Goal: Communication & Community: Answer question/provide support

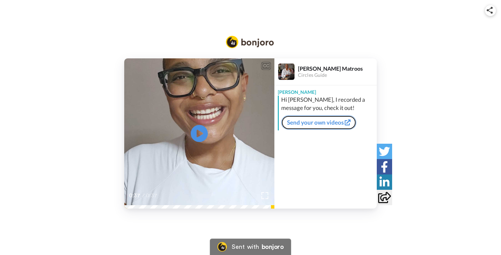
click at [300, 122] on link "Send your own videos" at bounding box center [318, 122] width 75 height 14
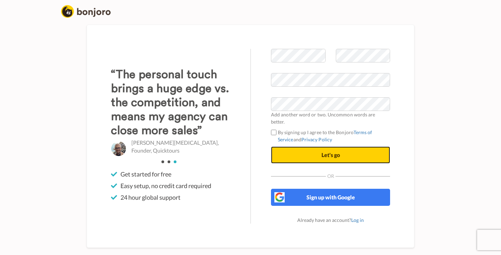
click at [310, 153] on button "Let's go" at bounding box center [330, 154] width 119 height 17
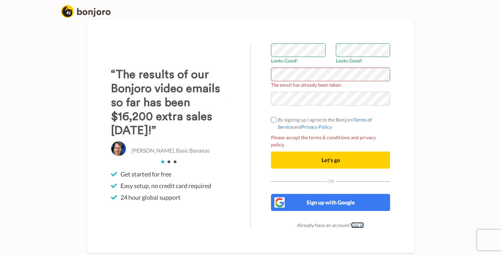
click at [355, 223] on link "Log in" at bounding box center [357, 225] width 13 height 6
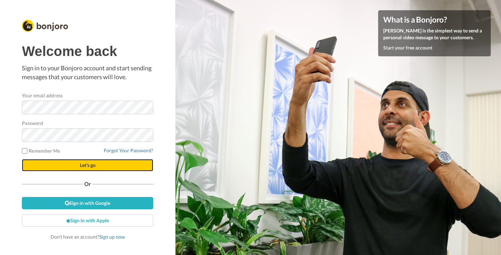
click at [73, 165] on button "Let's go" at bounding box center [87, 165] width 131 height 12
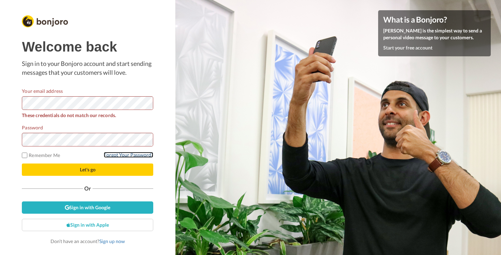
click at [114, 154] on link "Forgot Your Password?" at bounding box center [128, 155] width 49 height 6
click at [0, 79] on html "Welcome back Sign in to your Bonjoro account and start sending messages that yo…" at bounding box center [250, 127] width 501 height 255
click at [0, 128] on html "Welcome back Sign in to your Bonjoro account and start sending messages that yo…" at bounding box center [250, 127] width 501 height 255
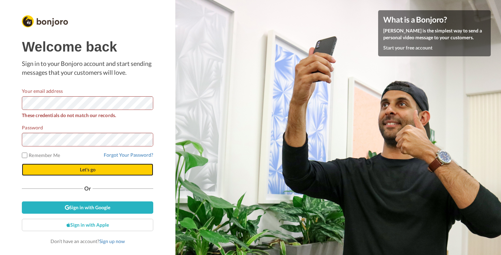
click at [104, 169] on button "Let's go" at bounding box center [87, 169] width 131 height 12
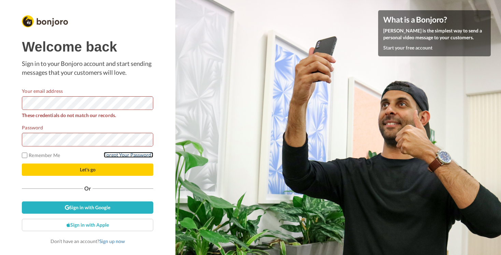
click at [110, 154] on link "Forgot Your Password?" at bounding box center [128, 155] width 49 height 6
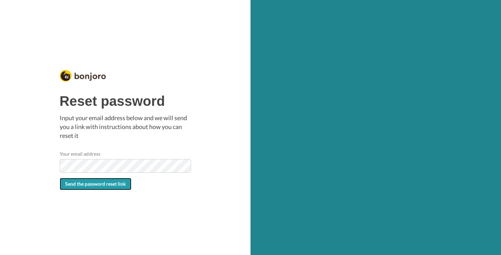
click at [87, 184] on span "Send the password reset link" at bounding box center [95, 184] width 61 height 6
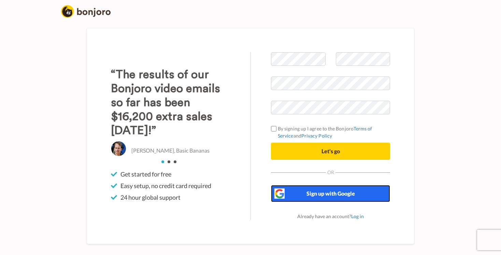
click at [329, 192] on span "Sign up with Google" at bounding box center [330, 193] width 48 height 6
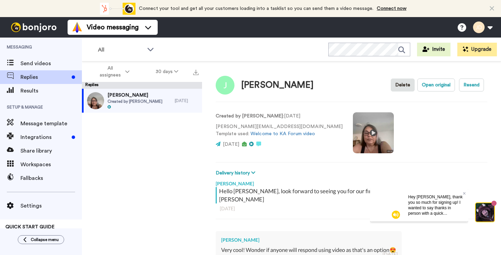
click at [462, 193] on div "Hey [PERSON_NAME], thank you so much for signing up! I wanted to say thanks in …" at bounding box center [436, 204] width 66 height 33
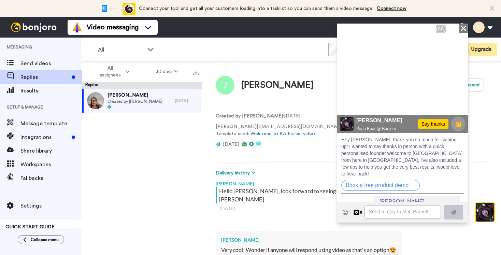
click at [193, 145] on div "Julie Created by Julie Demsey 1 day ago" at bounding box center [142, 174] width 120 height 170
click at [461, 26] on icon at bounding box center [463, 27] width 5 height 5
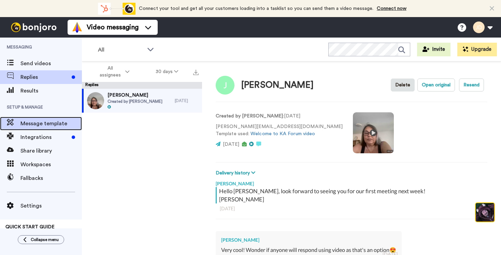
click at [31, 125] on span "Message template" at bounding box center [50, 123] width 61 height 8
type textarea "x"
click at [46, 123] on span "Message template" at bounding box center [50, 123] width 61 height 8
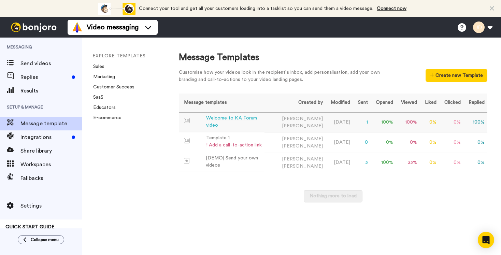
click at [222, 122] on div "Welcome to KA Forum video" at bounding box center [234, 122] width 56 height 14
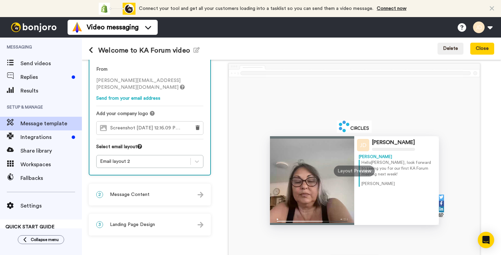
scroll to position [28, 0]
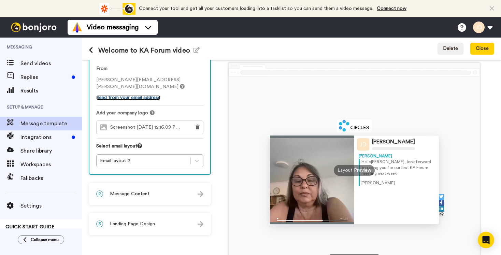
click at [136, 99] on link "Send from your email address" at bounding box center [128, 97] width 64 height 5
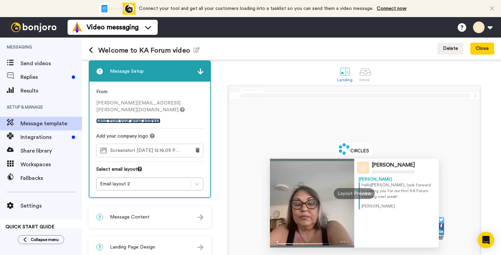
scroll to position [0, 0]
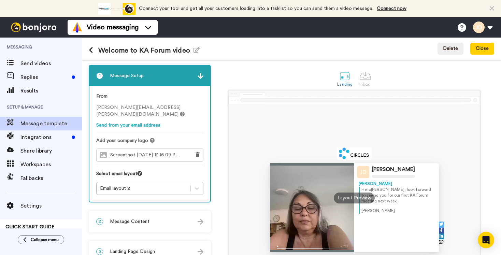
click at [146, 77] on div "1 Message Setup" at bounding box center [149, 76] width 121 height 20
click at [200, 75] on img at bounding box center [201, 76] width 6 height 6
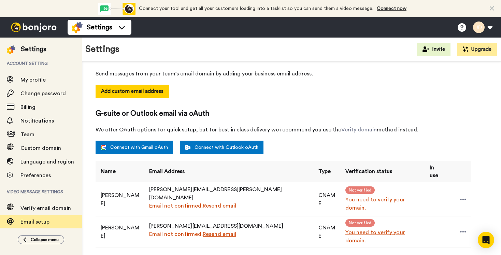
scroll to position [90, 0]
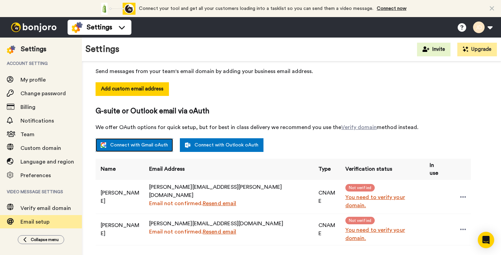
click at [141, 143] on link "Connect with Gmail oAuth" at bounding box center [134, 145] width 77 height 14
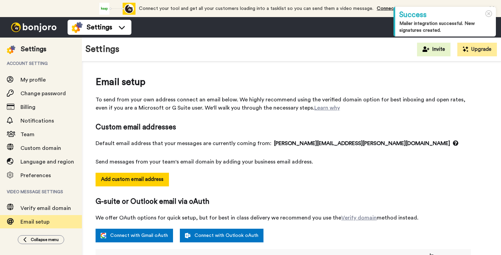
select select "164334"
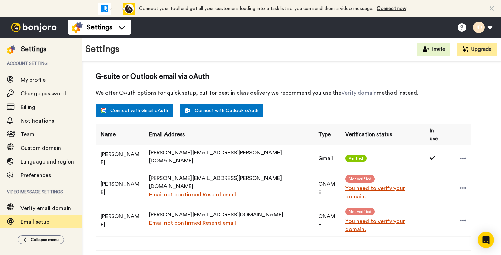
scroll to position [126, 0]
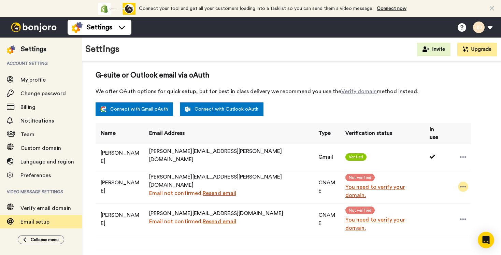
click at [460, 183] on icon at bounding box center [463, 186] width 6 height 7
click at [465, 192] on li "Delete" at bounding box center [475, 195] width 49 height 10
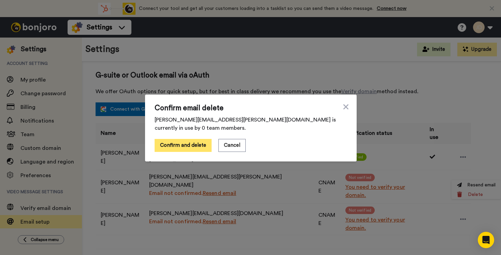
click at [185, 142] on button "Confirm and delete" at bounding box center [183, 145] width 57 height 13
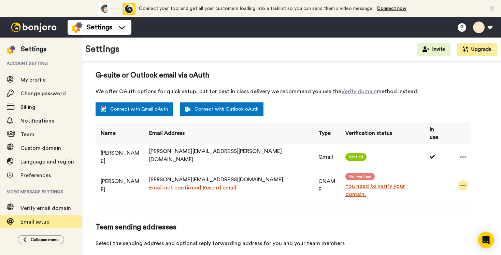
click at [460, 182] on icon at bounding box center [463, 185] width 6 height 7
click at [462, 193] on icon at bounding box center [459, 194] width 5 height 5
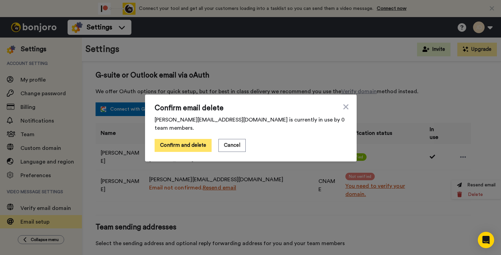
click at [183, 144] on button "Confirm and delete" at bounding box center [183, 145] width 57 height 13
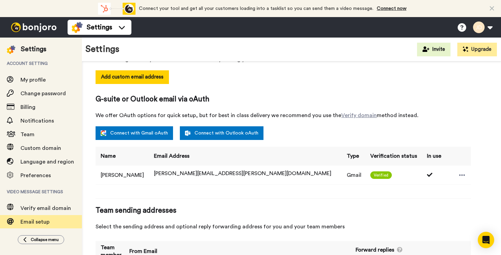
scroll to position [126, 0]
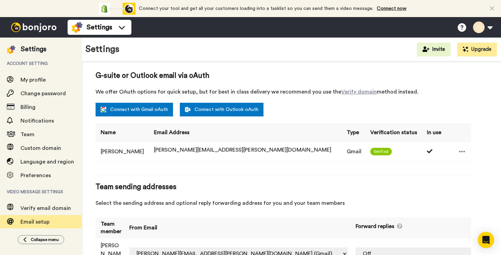
click at [20, 27] on img at bounding box center [33, 28] width 51 height 10
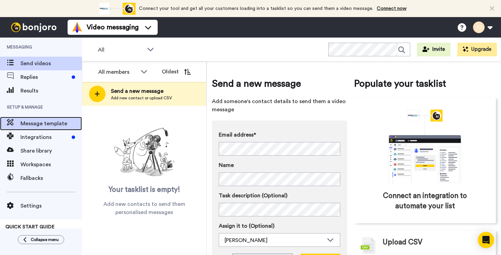
click at [43, 124] on span "Message template" at bounding box center [50, 123] width 61 height 8
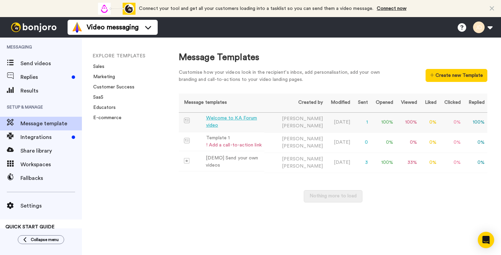
click at [242, 121] on div "Welcome to KA Forum video" at bounding box center [234, 122] width 56 height 14
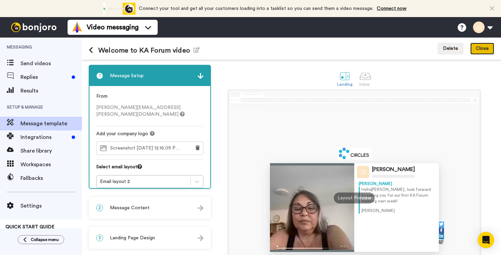
click at [479, 49] on button "Close" at bounding box center [482, 49] width 24 height 12
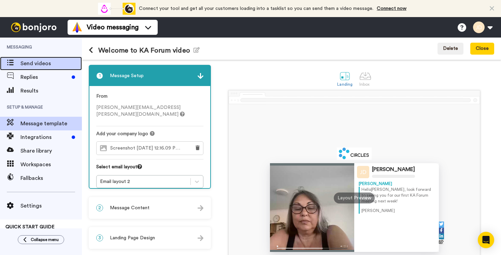
click at [30, 62] on span "Send videos" at bounding box center [50, 63] width 61 height 8
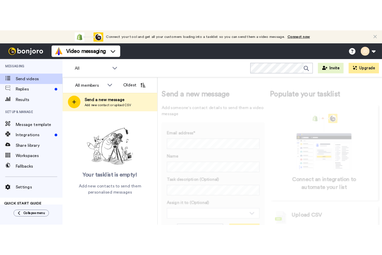
scroll to position [35, 0]
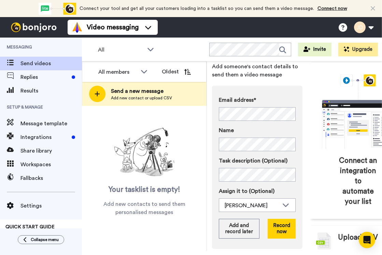
click at [274, 122] on div "Email address* No search result for ‘ alex@styngr.com ’ Name" at bounding box center [257, 123] width 77 height 55
click at [276, 228] on button "Record now" at bounding box center [281, 229] width 28 height 20
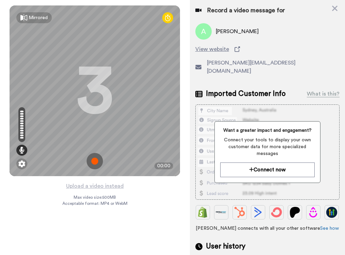
click at [94, 160] on img at bounding box center [95, 161] width 16 height 16
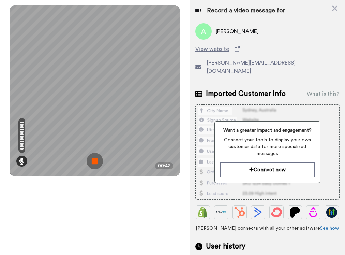
click at [92, 159] on img at bounding box center [95, 161] width 16 height 16
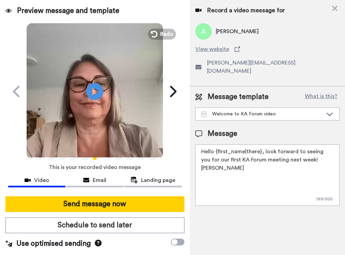
drag, startPoint x: 41, startPoint y: 180, endPoint x: 115, endPoint y: 72, distance: 131.1
click at [116, 77] on div "Preview message and template Play/Pause Video welcome to your KA Forum Julie De…" at bounding box center [95, 127] width 190 height 255
click at [96, 90] on icon "Play/Pause" at bounding box center [95, 91] width 18 height 32
click at [165, 34] on span "Redo" at bounding box center [167, 33] width 14 height 9
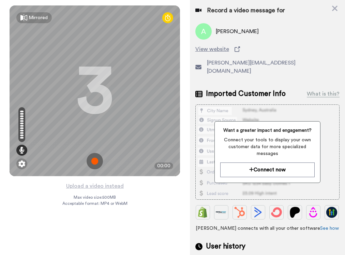
click at [94, 164] on img at bounding box center [95, 161] width 16 height 16
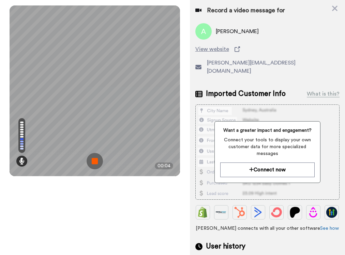
click at [94, 163] on img at bounding box center [95, 161] width 16 height 16
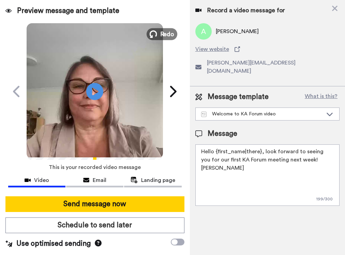
click at [165, 33] on span "Redo" at bounding box center [167, 33] width 14 height 9
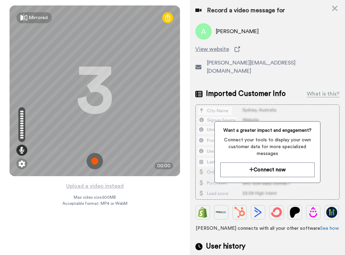
click at [93, 160] on img at bounding box center [95, 161] width 16 height 16
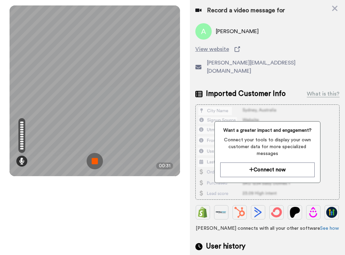
click at [96, 161] on img at bounding box center [95, 161] width 16 height 16
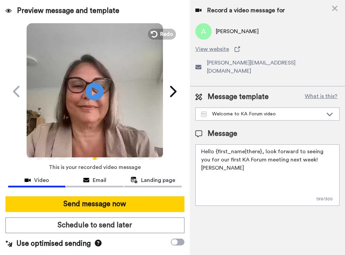
click at [94, 90] on icon "Play/Pause" at bounding box center [95, 91] width 18 height 32
drag, startPoint x: 260, startPoint y: 143, endPoint x: 216, endPoint y: 144, distance: 44.0
click at [216, 144] on textarea "Hello {first_name|there}, look forward to seeing you for our first KA Forum mee…" at bounding box center [267, 174] width 144 height 61
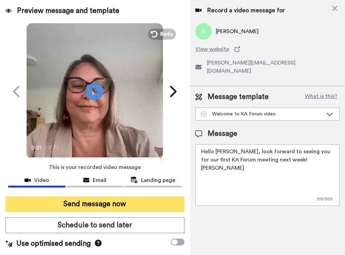
type textarea "Hello Alex, look forward to seeing you for our first KA Forum meeting next week…"
click at [85, 205] on button "Send message now" at bounding box center [94, 204] width 179 height 16
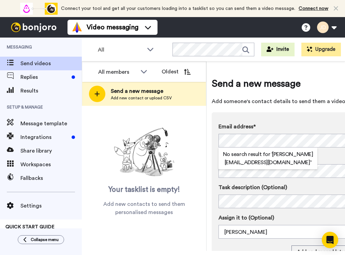
click at [282, 130] on label "Email address*" at bounding box center [309, 126] width 181 height 8
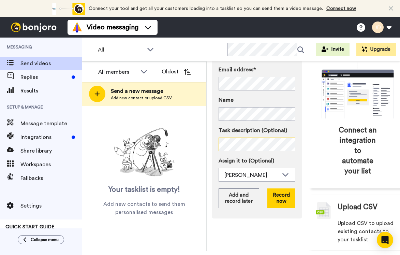
scroll to position [67, 0]
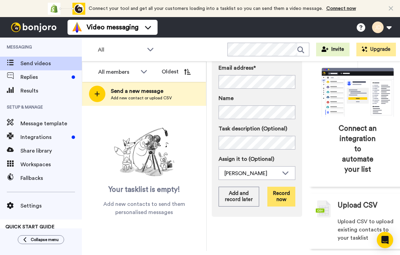
click at [276, 200] on button "Record now" at bounding box center [281, 197] width 28 height 20
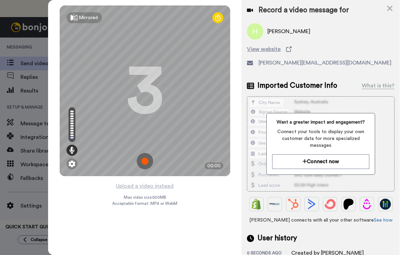
click at [144, 159] on img at bounding box center [145, 161] width 16 height 16
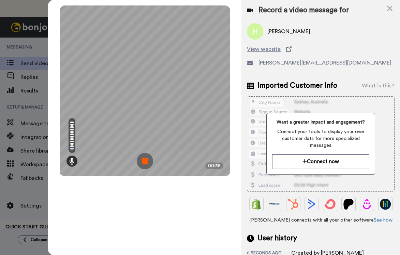
click at [145, 159] on img at bounding box center [145, 161] width 16 height 16
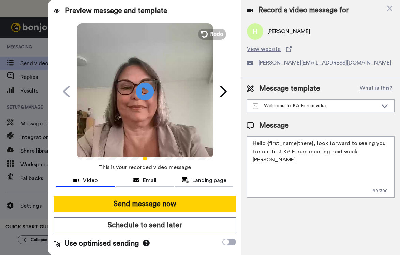
click at [143, 89] on icon "Play/Pause" at bounding box center [145, 91] width 18 height 32
click at [213, 31] on span "Redo" at bounding box center [217, 33] width 14 height 9
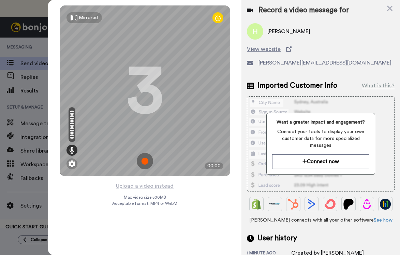
click at [143, 160] on img at bounding box center [145, 161] width 16 height 16
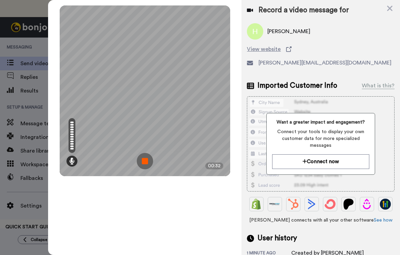
click at [146, 162] on img at bounding box center [145, 161] width 16 height 16
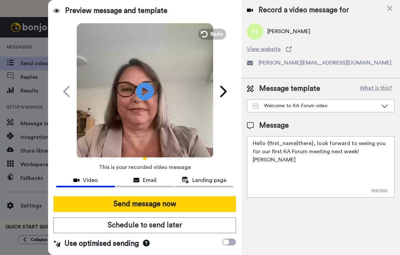
click at [144, 88] on icon "Play/Pause" at bounding box center [145, 91] width 18 height 32
drag, startPoint x: 311, startPoint y: 143, endPoint x: 268, endPoint y: 142, distance: 43.0
click at [268, 142] on textarea "Hello {first_name|there}, look forward to seeing you for our first KA Forum mee…" at bounding box center [321, 166] width 148 height 61
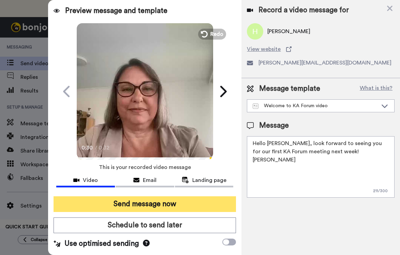
type textarea "Hello Herman, look forward to seeing you for our first KA Forum meeting next we…"
click at [169, 207] on button "Send message now" at bounding box center [145, 204] width 183 height 16
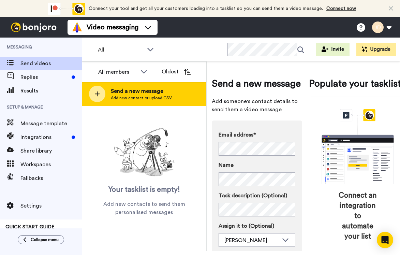
click at [127, 96] on span "Add new contact or upload CSV" at bounding box center [141, 97] width 61 height 5
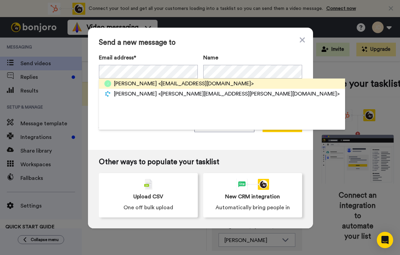
click at [158, 81] on span "<[EMAIL_ADDRESS][DOMAIN_NAME]>" at bounding box center [206, 83] width 96 height 8
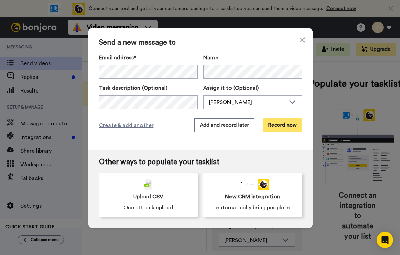
click at [273, 125] on button "Record now" at bounding box center [283, 125] width 40 height 14
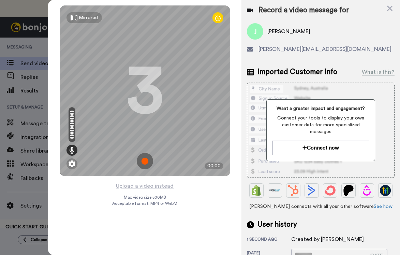
click at [143, 158] on img at bounding box center [145, 161] width 16 height 16
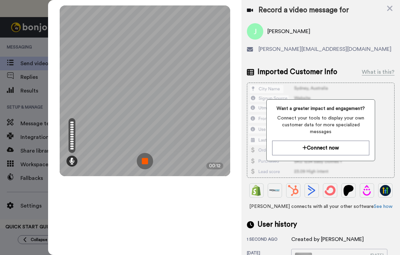
click at [145, 160] on img at bounding box center [145, 161] width 16 height 16
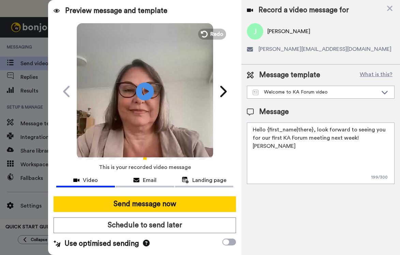
click at [144, 93] on icon "Play/Pause" at bounding box center [145, 91] width 18 height 32
click at [312, 132] on textarea "Hello {first_name|there}, look forward to seeing you for our first KA Forum mee…" at bounding box center [321, 152] width 148 height 61
drag, startPoint x: 310, startPoint y: 130, endPoint x: 271, endPoint y: 127, distance: 39.4
click at [271, 127] on textarea "Hello {first_name|there}, look forward to seeing you for our first KA Forum mee…" at bounding box center [321, 152] width 148 height 61
drag, startPoint x: 311, startPoint y: 129, endPoint x: 268, endPoint y: 130, distance: 43.0
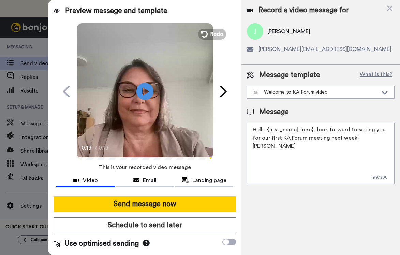
click at [268, 130] on textarea "Hello {first_name|there}, look forward to seeing you for our first KA Forum mee…" at bounding box center [321, 152] width 148 height 61
click at [268, 130] on textarea "Hello {[PERSON_NAME], look forward to seeing you for our first KA Forum meeting…" at bounding box center [321, 152] width 148 height 61
click at [270, 130] on textarea "Hello {Julie, look forward to seeing you for our first KA Forum meeting next we…" at bounding box center [321, 152] width 148 height 61
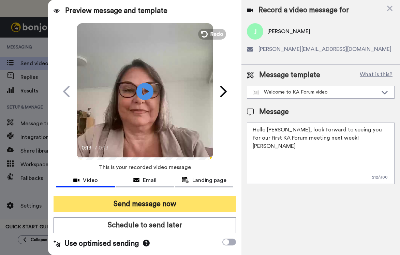
type textarea "Hello Julie, look forward to seeing you for our first KA Forum meeting next wee…"
click at [173, 202] on button "Send message now" at bounding box center [145, 204] width 183 height 16
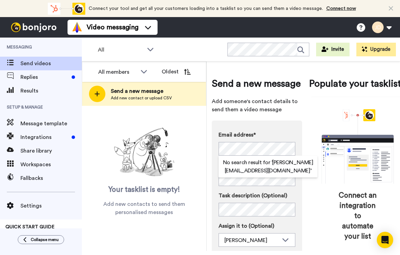
click at [211, 203] on div "Send a new message Add someone's contact details to send them a video message E…" at bounding box center [309, 155] width 205 height 189
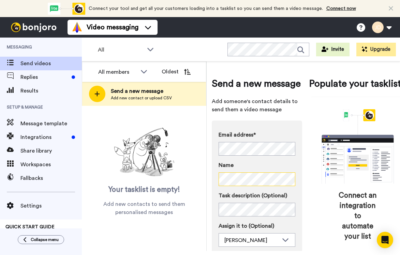
scroll to position [67, 0]
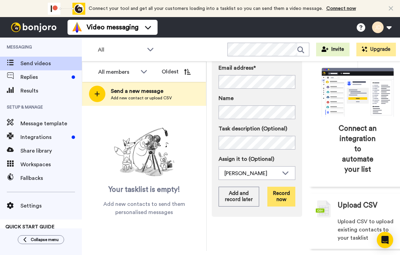
click at [280, 199] on button "Record now" at bounding box center [281, 197] width 28 height 20
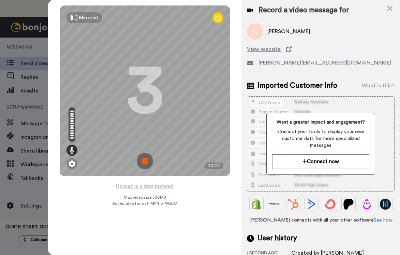
click at [144, 160] on img at bounding box center [145, 161] width 16 height 16
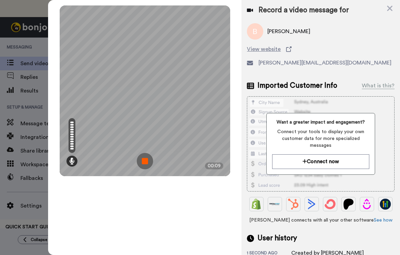
click at [145, 161] on img at bounding box center [145, 161] width 16 height 16
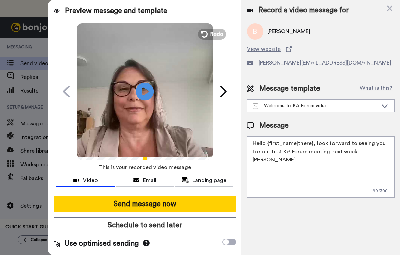
click at [141, 89] on icon at bounding box center [145, 91] width 18 height 18
click at [212, 34] on span "Redo" at bounding box center [217, 33] width 14 height 9
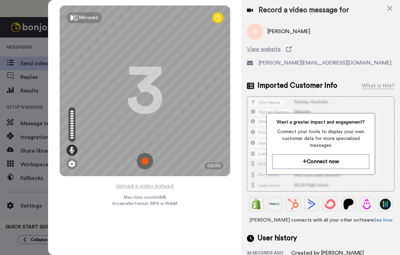
click at [143, 160] on img at bounding box center [145, 161] width 16 height 16
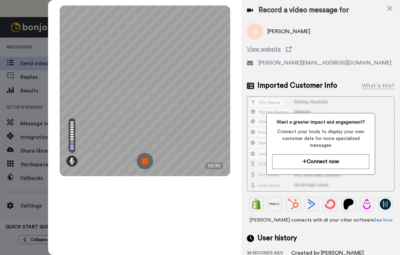
click at [148, 162] on img at bounding box center [145, 161] width 16 height 16
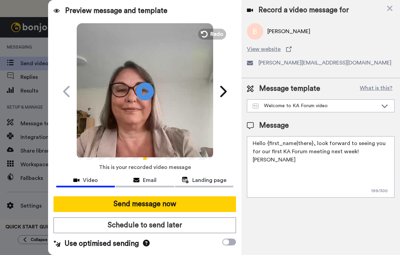
click at [143, 86] on icon at bounding box center [145, 91] width 18 height 18
drag, startPoint x: 312, startPoint y: 145, endPoint x: 268, endPoint y: 143, distance: 43.7
click at [268, 143] on textarea "Hello {first_name|there}, look forward to seeing you for our first KA Forum mee…" at bounding box center [321, 166] width 148 height 61
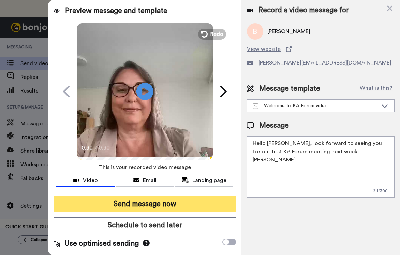
type textarea "Hello Betsey, look forward to seeing you for our first KA Forum meeting next we…"
click at [160, 205] on button "Send message now" at bounding box center [145, 204] width 183 height 16
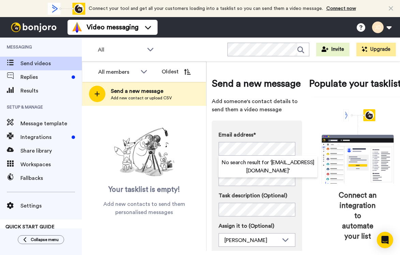
click at [275, 128] on div "Email address* No search result for ‘ czibas@strategicgroup.tv ’ Name Task desc…" at bounding box center [257, 201] width 90 height 163
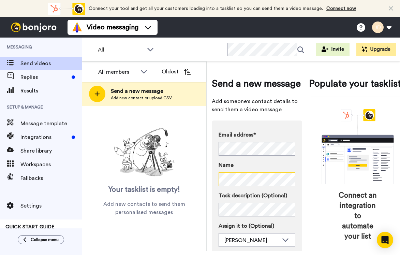
click at [165, 166] on div "All members All members Julie Demsey Oldest Send a new message Add new contact …" at bounding box center [241, 155] width 318 height 189
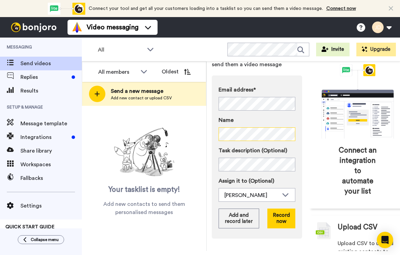
scroll to position [59, 0]
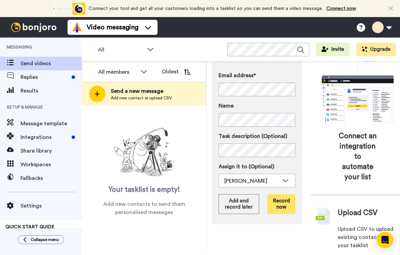
click at [277, 205] on button "Record now" at bounding box center [281, 204] width 28 height 20
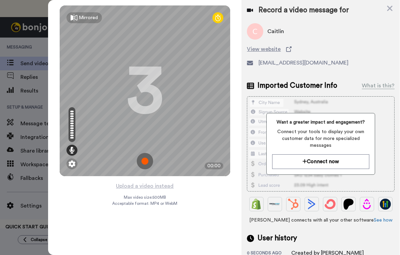
click at [143, 160] on img at bounding box center [145, 161] width 16 height 16
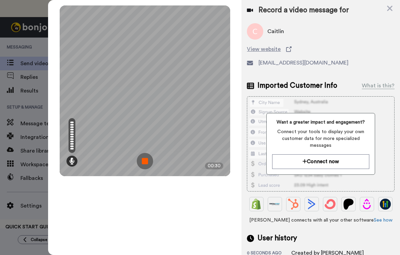
click at [147, 160] on img at bounding box center [145, 161] width 16 height 16
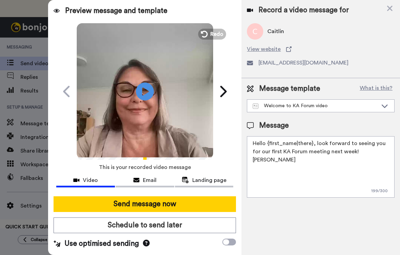
click at [142, 91] on icon "Play/Pause" at bounding box center [145, 91] width 18 height 32
drag, startPoint x: 311, startPoint y: 144, endPoint x: 267, endPoint y: 145, distance: 44.7
click at [267, 146] on textarea "Hello {first_name|there}, look forward to seeing you for our first KA Forum mee…" at bounding box center [321, 166] width 148 height 61
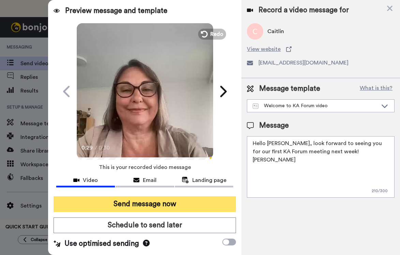
type textarea "Hello Caitlin, look forward to seeing you for our first KA Forum meeting next w…"
click at [171, 203] on button "Send message now" at bounding box center [145, 204] width 183 height 16
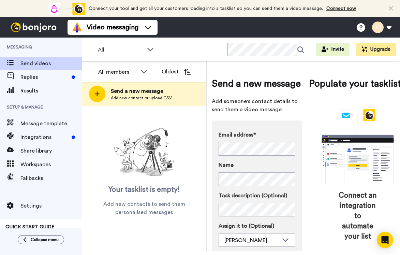
click at [205, 178] on div "Your tasklist is empty! Add new contacts to send them personalised messages" at bounding box center [144, 170] width 125 height 91
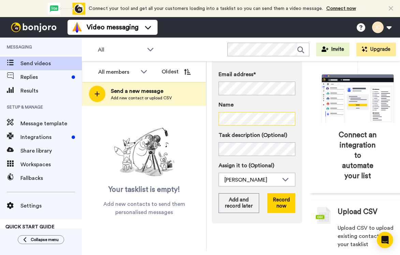
scroll to position [67, 0]
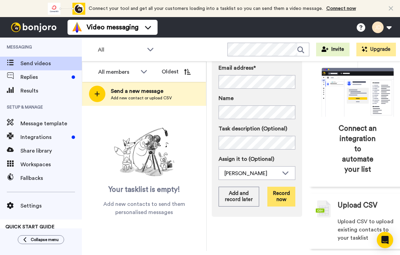
click at [282, 198] on button "Record now" at bounding box center [281, 197] width 28 height 20
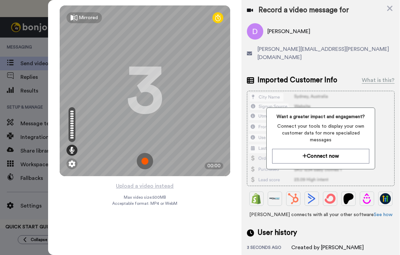
click at [144, 158] on img at bounding box center [145, 161] width 16 height 16
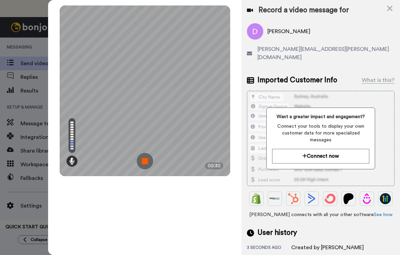
click at [143, 159] on img at bounding box center [145, 161] width 16 height 16
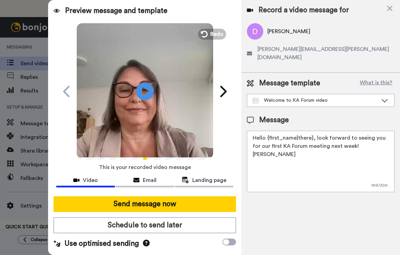
click at [143, 91] on icon "Play/Pause" at bounding box center [145, 91] width 18 height 32
drag, startPoint x: 311, startPoint y: 130, endPoint x: 269, endPoint y: 126, distance: 42.8
click at [269, 131] on textarea "Hello {first_name|there}, look forward to seeing you for our first KA Forum mee…" at bounding box center [321, 161] width 148 height 61
click at [268, 131] on textarea "Hello {Dana, look forward to seeing you for our first KA Forum meeting next wee…" at bounding box center [321, 161] width 148 height 61
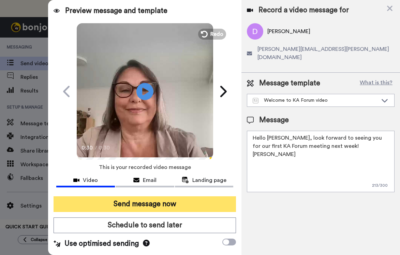
type textarea "Hello Dana, look forward to seeing you for our first KA Forum meeting next week…"
click at [172, 204] on button "Send message now" at bounding box center [145, 204] width 183 height 16
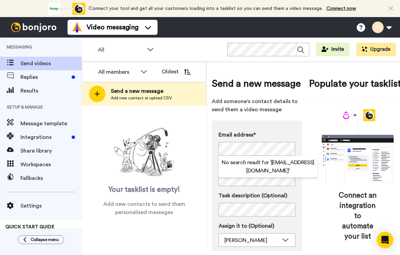
click at [212, 197] on div "Email address* No search result for ‘ [EMAIL_ADDRESS][DOMAIN_NAME] ’ Name Task …" at bounding box center [257, 201] width 90 height 163
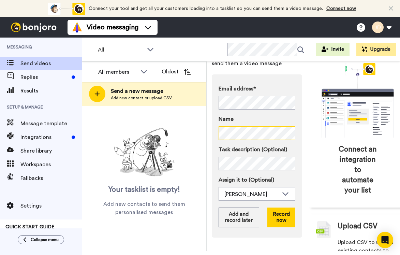
scroll to position [67, 0]
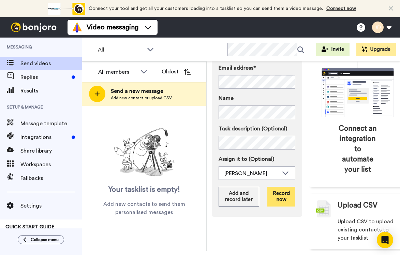
click at [274, 195] on button "Record now" at bounding box center [281, 197] width 28 height 20
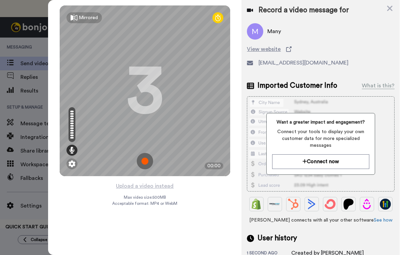
click at [143, 161] on img at bounding box center [145, 161] width 16 height 16
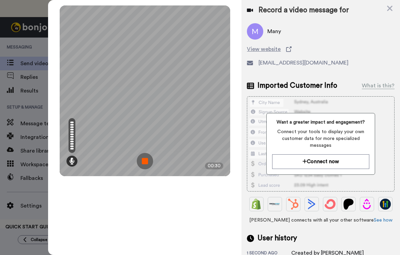
click at [143, 163] on img at bounding box center [145, 161] width 16 height 16
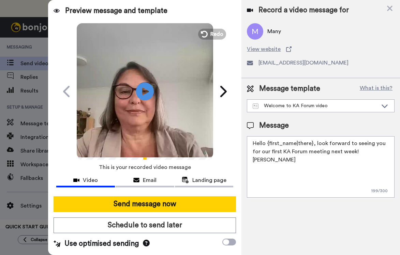
click at [144, 92] on icon "Play/Pause" at bounding box center [145, 91] width 18 height 32
drag, startPoint x: 310, startPoint y: 144, endPoint x: 271, endPoint y: 144, distance: 39.2
click at [271, 144] on textarea "Hello {first_name|there}, look forward to seeing you for our first KA Forum mee…" at bounding box center [321, 166] width 148 height 61
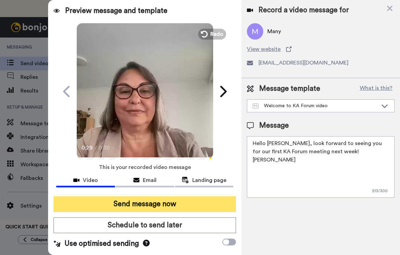
type textarea "Hello Manu, look forward to seeing you for our first KA Forum meeting next week…"
click at [173, 202] on button "Send message now" at bounding box center [145, 204] width 183 height 16
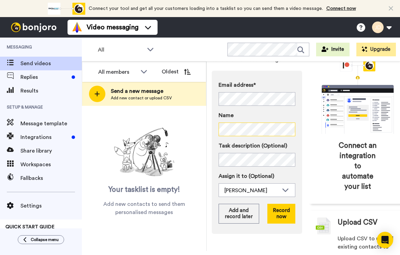
scroll to position [53, 0]
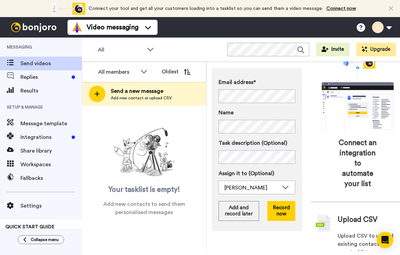
click at [289, 169] on label "Assign it to (Optional)" at bounding box center [257, 173] width 77 height 8
click at [280, 217] on button "Record now" at bounding box center [281, 211] width 28 height 20
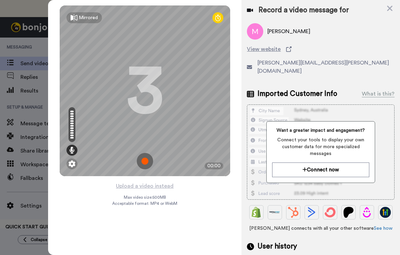
click at [143, 159] on img at bounding box center [145, 161] width 16 height 16
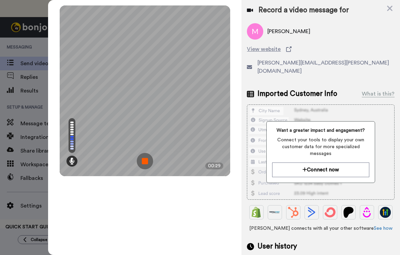
click at [147, 163] on img at bounding box center [145, 161] width 16 height 16
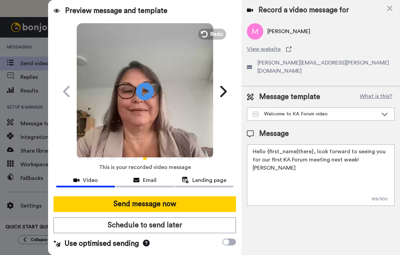
click at [145, 90] on icon "Play/Pause" at bounding box center [145, 91] width 18 height 32
drag, startPoint x: 312, startPoint y: 143, endPoint x: 267, endPoint y: 145, distance: 44.4
click at [267, 145] on textarea "Hello {first_name|there}, look forward to seeing you for our first KA Forum mee…" at bounding box center [321, 174] width 148 height 61
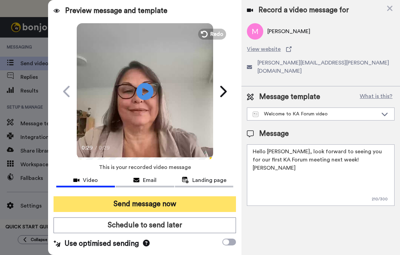
type textarea "Hello Michael, look forward to seeing you for our first KA Forum meeting next w…"
click at [158, 204] on button "Send message now" at bounding box center [145, 204] width 183 height 16
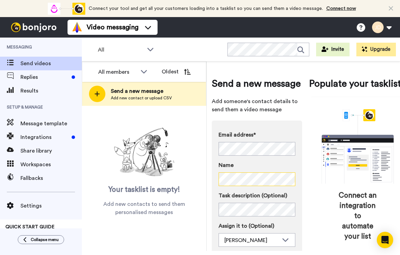
scroll to position [67, 0]
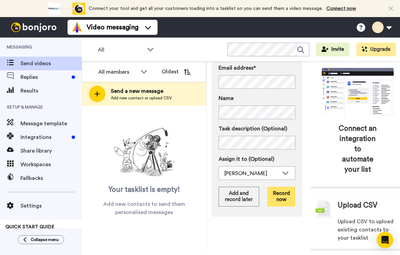
click at [277, 193] on button "Record now" at bounding box center [281, 197] width 28 height 20
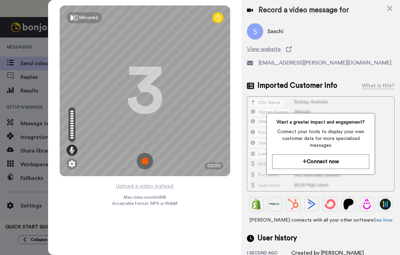
click at [146, 161] on img at bounding box center [145, 161] width 16 height 16
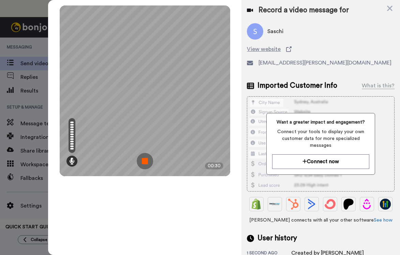
click at [145, 160] on img at bounding box center [145, 161] width 16 height 16
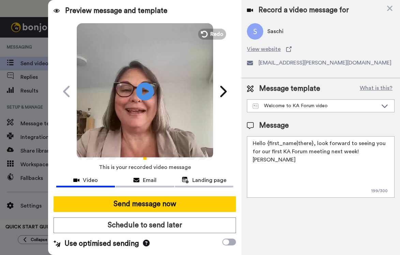
click at [145, 90] on icon "Play/Pause" at bounding box center [145, 91] width 18 height 32
drag, startPoint x: 311, startPoint y: 144, endPoint x: 267, endPoint y: 144, distance: 44.0
click at [267, 144] on textarea "Hello {first_name|there}, look forward to seeing you for our first KA Forum mee…" at bounding box center [321, 166] width 148 height 61
click at [292, 177] on textarea "Hello Saschi, look forward to seeing you for our first KA Forum meeting next we…" at bounding box center [321, 166] width 148 height 61
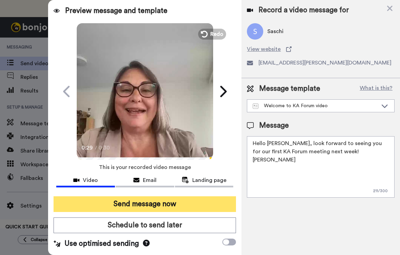
type textarea "Hello Saschi, look forward to seeing you for our first KA Forum meeting next we…"
click at [157, 206] on button "Send message now" at bounding box center [145, 204] width 183 height 16
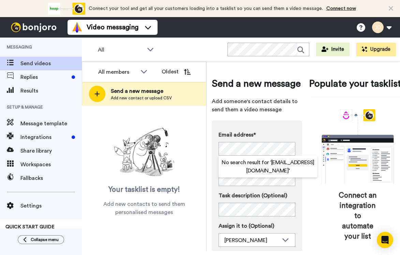
click at [224, 193] on label "Task description (Optional)" at bounding box center [257, 195] width 77 height 8
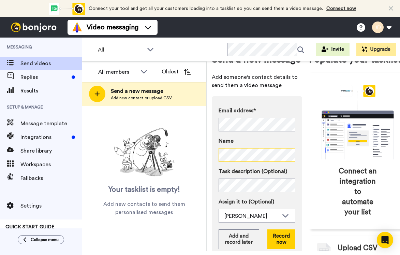
scroll to position [67, 0]
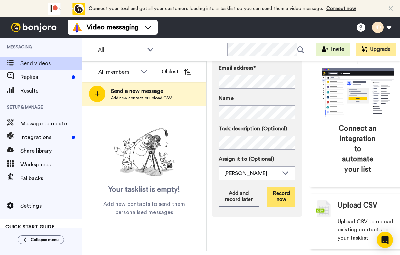
click at [276, 195] on button "Record now" at bounding box center [281, 197] width 28 height 20
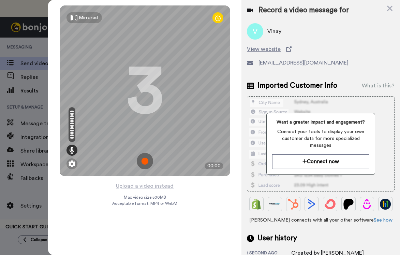
click at [143, 161] on img at bounding box center [145, 161] width 16 height 16
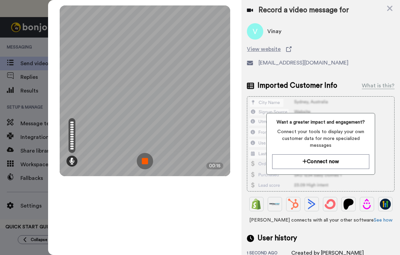
click at [149, 158] on img at bounding box center [145, 161] width 16 height 16
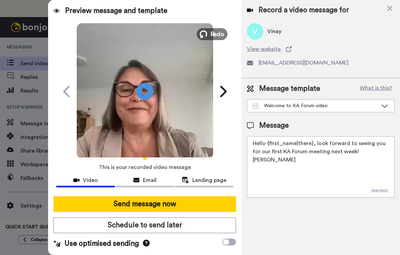
click at [216, 34] on span "Redo" at bounding box center [217, 33] width 14 height 9
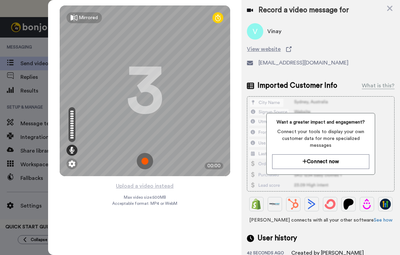
click at [144, 158] on img at bounding box center [145, 161] width 16 height 16
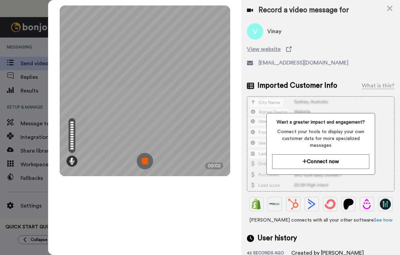
click at [142, 160] on img at bounding box center [145, 161] width 16 height 16
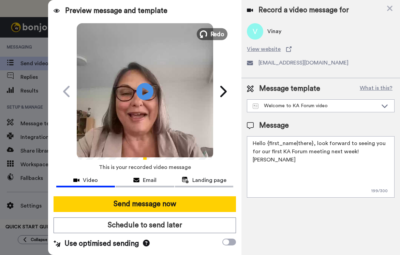
click at [218, 31] on span "Redo" at bounding box center [217, 33] width 14 height 9
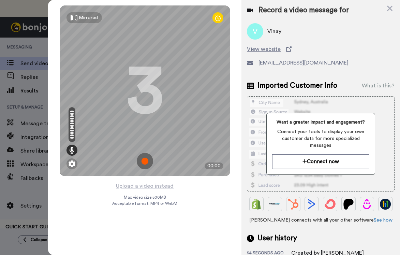
click at [145, 161] on img at bounding box center [145, 161] width 16 height 16
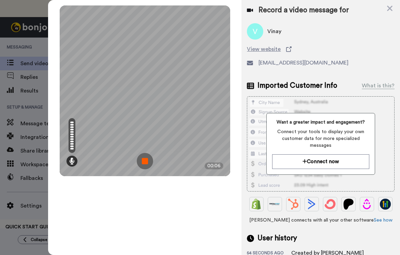
click at [144, 159] on img at bounding box center [145, 161] width 16 height 16
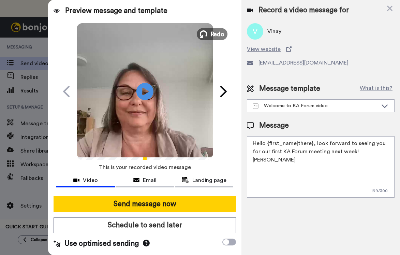
click at [211, 34] on span "Redo" at bounding box center [217, 33] width 14 height 9
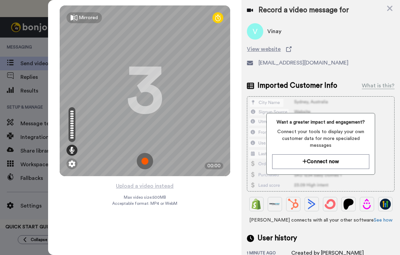
click at [145, 163] on img at bounding box center [145, 161] width 16 height 16
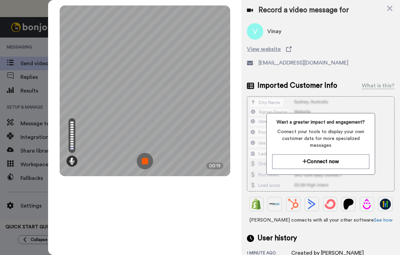
click at [140, 165] on img at bounding box center [145, 161] width 16 height 16
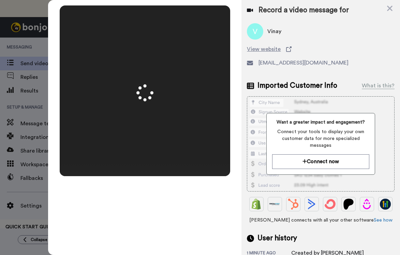
click at [140, 165] on div at bounding box center [145, 90] width 171 height 171
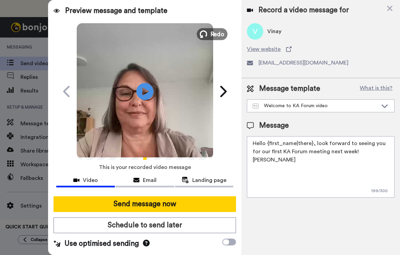
click at [213, 33] on span "Redo" at bounding box center [217, 33] width 14 height 9
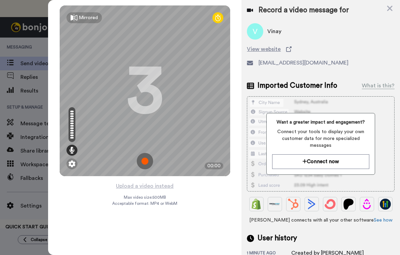
click at [147, 162] on img at bounding box center [145, 161] width 16 height 16
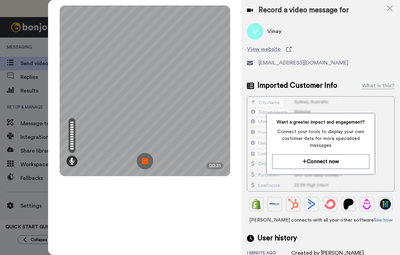
click at [145, 165] on img at bounding box center [145, 161] width 16 height 16
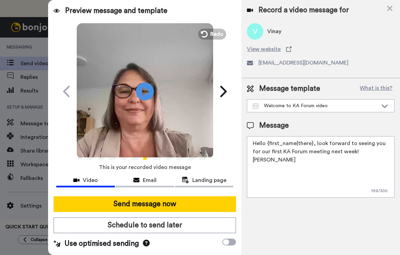
click at [144, 90] on icon "Play/Pause" at bounding box center [145, 91] width 18 height 32
drag, startPoint x: 311, startPoint y: 144, endPoint x: 269, endPoint y: 141, distance: 42.1
click at [268, 142] on textarea "Hello {first_name|there}, look forward to seeing you for our first KA Forum mee…" at bounding box center [321, 166] width 148 height 61
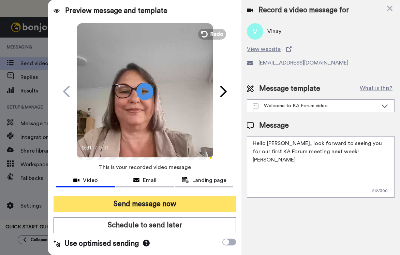
type textarea "Hello Vinay, look forward to seeing you for our first KA Forum meeting next wee…"
click at [160, 204] on button "Send message now" at bounding box center [145, 204] width 183 height 16
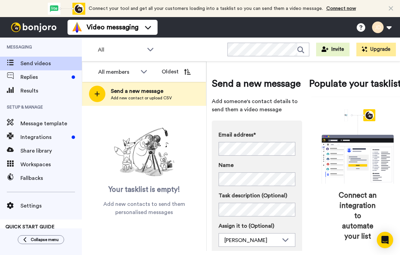
click at [199, 211] on div "Your tasklist is empty! Add new contacts to send them personalised messages" at bounding box center [144, 170] width 125 height 91
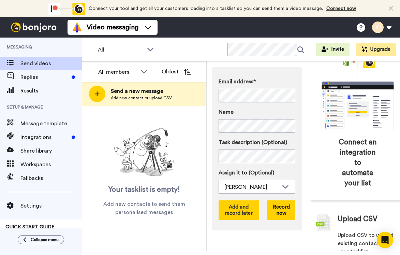
scroll to position [67, 0]
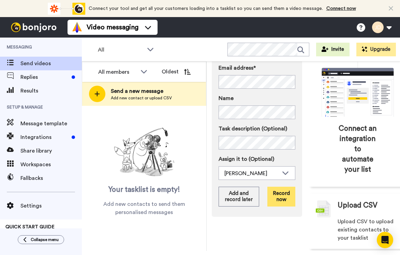
click at [276, 194] on button "Record now" at bounding box center [281, 197] width 28 height 20
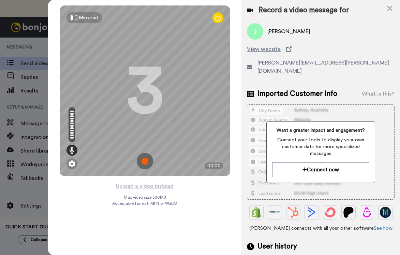
click at [146, 161] on img at bounding box center [145, 161] width 16 height 16
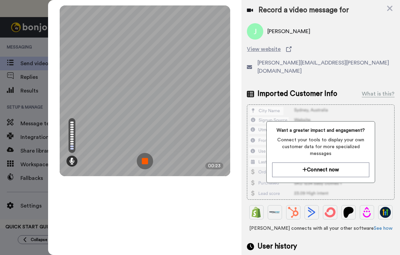
click at [145, 162] on img at bounding box center [145, 161] width 16 height 16
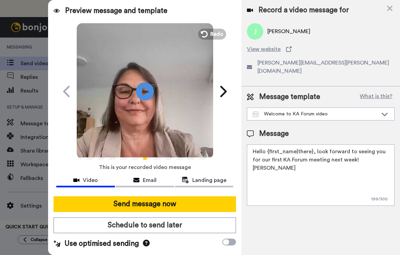
click at [144, 89] on icon "Play/Pause" at bounding box center [145, 91] width 18 height 32
click at [209, 34] on button "Redo" at bounding box center [212, 34] width 31 height 12
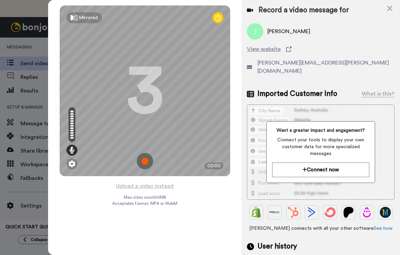
click at [145, 157] on img at bounding box center [145, 161] width 16 height 16
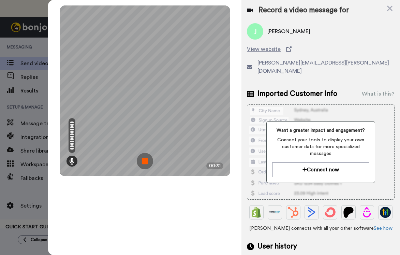
click at [143, 163] on img at bounding box center [145, 161] width 16 height 16
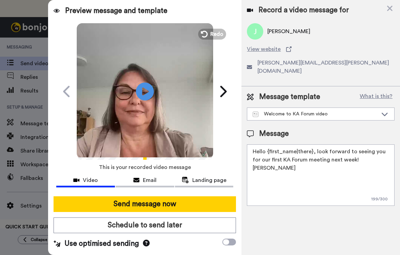
click at [144, 88] on icon "Play/Pause" at bounding box center [145, 91] width 18 height 32
drag, startPoint x: 311, startPoint y: 143, endPoint x: 274, endPoint y: 145, distance: 36.9
click at [273, 145] on textarea "Hello {first_name|there}, look forward to seeing you for our first KA Forum mee…" at bounding box center [321, 174] width 148 height 61
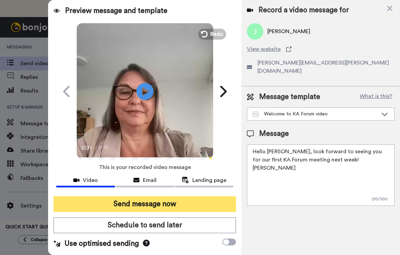
type textarea "Hello Jessica, look forward to seeing you for our first KA Forum meeting next w…"
click at [162, 206] on button "Send message now" at bounding box center [145, 204] width 183 height 16
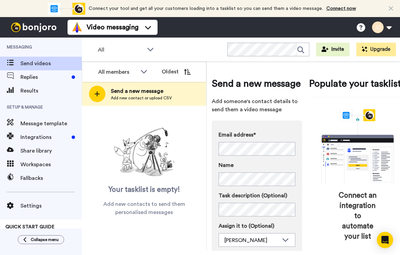
click at [236, 141] on div "Email address* [PERSON_NAME] <[PERSON_NAME][EMAIL_ADDRESS][PERSON_NAME][DOMAIN_…" at bounding box center [257, 143] width 77 height 25
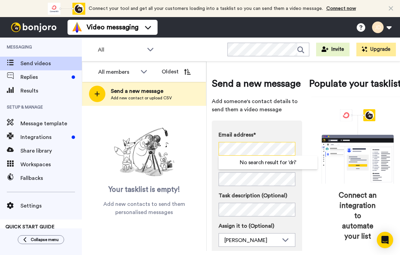
click at [195, 136] on div "All members All members [PERSON_NAME] Oldest Send a new message Add new contact…" at bounding box center [241, 155] width 318 height 189
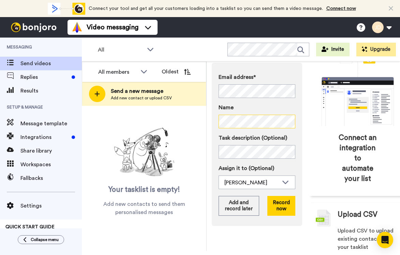
scroll to position [67, 0]
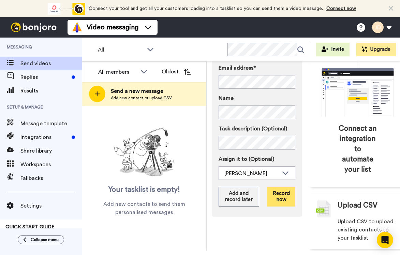
click at [285, 196] on button "Record now" at bounding box center [281, 197] width 28 height 20
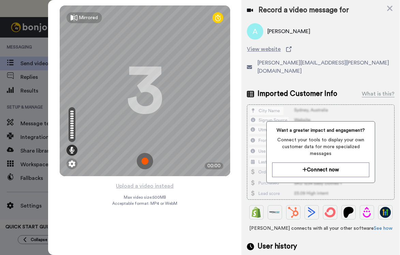
click at [145, 159] on img at bounding box center [145, 161] width 16 height 16
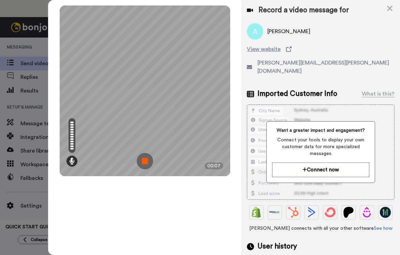
click at [144, 160] on img at bounding box center [145, 161] width 16 height 16
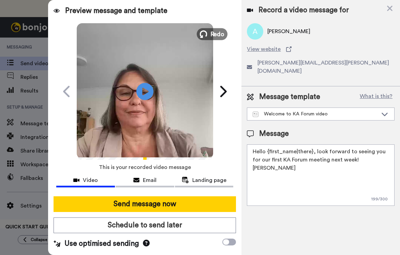
click at [207, 32] on icon at bounding box center [204, 34] width 8 height 8
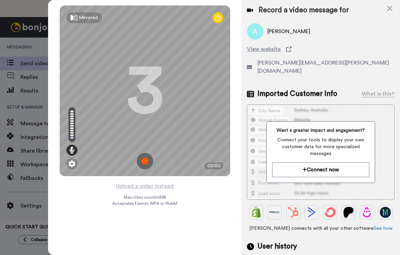
click at [144, 161] on img at bounding box center [145, 161] width 16 height 16
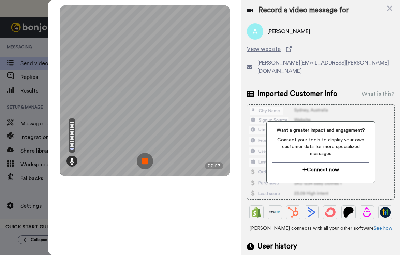
click at [142, 160] on img at bounding box center [145, 161] width 16 height 16
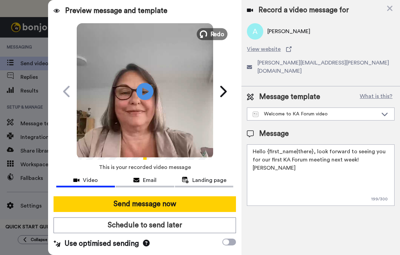
click at [214, 35] on span "Redo" at bounding box center [217, 33] width 14 height 9
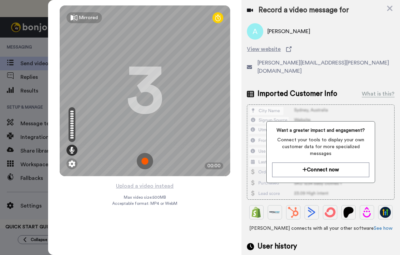
click at [143, 157] on img at bounding box center [145, 161] width 16 height 16
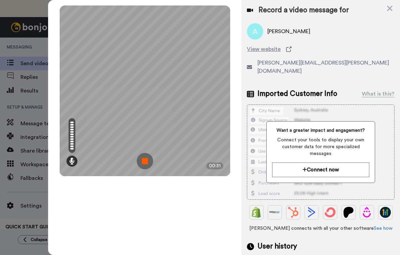
click at [143, 161] on img at bounding box center [145, 161] width 16 height 16
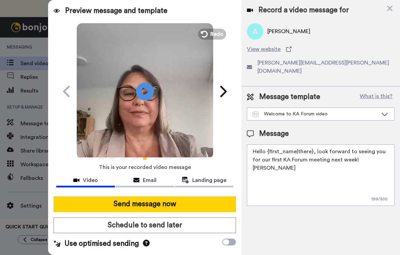
click at [143, 87] on icon at bounding box center [145, 91] width 18 height 18
click at [311, 144] on textarea "Hello {first_name|there}, look forward to seeing you for our first KA Forum mee…" at bounding box center [321, 174] width 148 height 61
type textarea "Hello Adrian, look forward to seeing you for our first KA Forum meeting next we…"
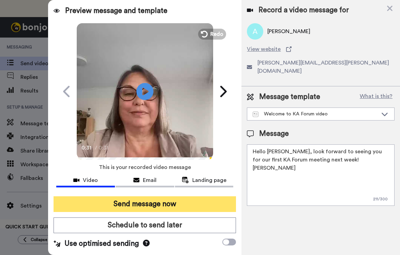
click at [141, 205] on button "Send message now" at bounding box center [145, 204] width 183 height 16
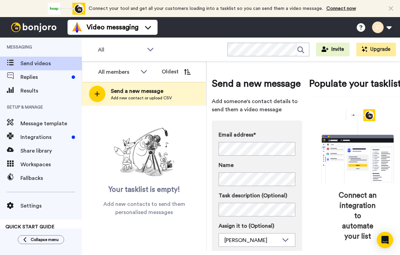
click at [238, 199] on label "Task description (Optional)" at bounding box center [257, 195] width 77 height 8
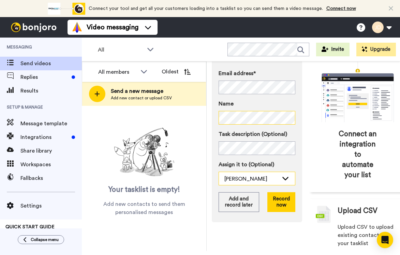
scroll to position [67, 0]
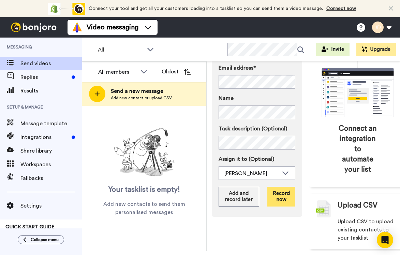
click at [279, 199] on button "Record now" at bounding box center [281, 197] width 28 height 20
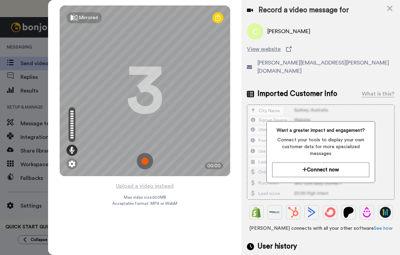
click at [144, 159] on img at bounding box center [145, 161] width 16 height 16
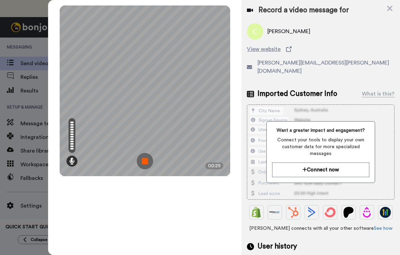
click at [142, 160] on img at bounding box center [145, 161] width 16 height 16
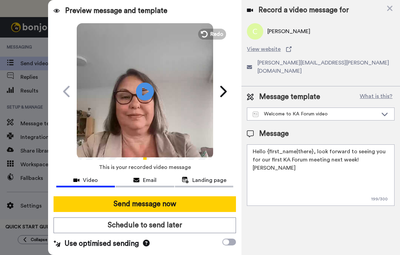
click at [141, 91] on icon at bounding box center [145, 91] width 18 height 18
drag, startPoint x: 312, startPoint y: 143, endPoint x: 270, endPoint y: 144, distance: 42.3
click at [270, 144] on textarea "Hello {first_name|there}, look forward to seeing you for our first KA Forum mee…" at bounding box center [321, 174] width 148 height 61
type textarea "Hello Chris, look forward to seeing you for our first KA Forum meeting next wee…"
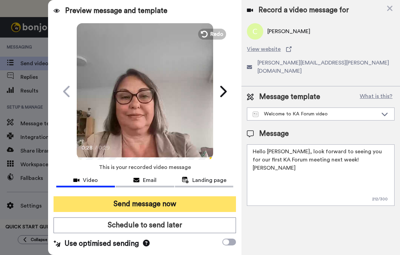
click at [140, 204] on button "Send message now" at bounding box center [145, 204] width 183 height 16
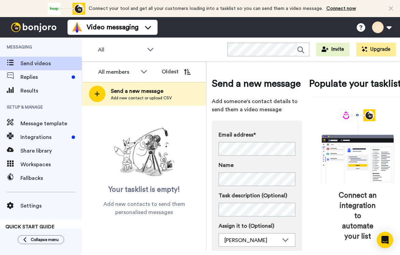
click at [211, 208] on div "Send a new message Add someone's contact details to send them a video message E…" at bounding box center [309, 155] width 205 height 189
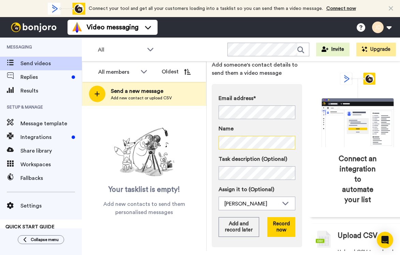
scroll to position [67, 0]
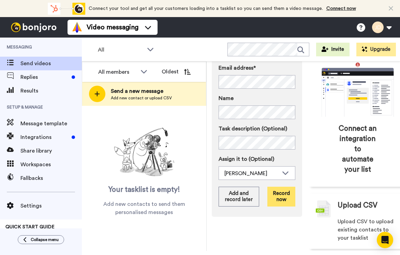
click at [277, 194] on button "Record now" at bounding box center [281, 197] width 28 height 20
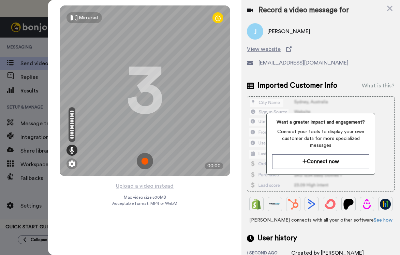
click at [147, 160] on img at bounding box center [145, 161] width 16 height 16
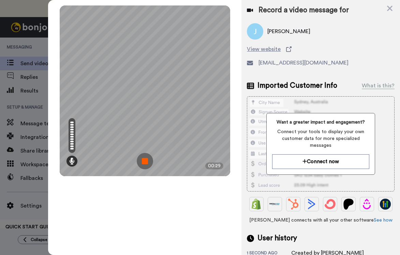
click at [142, 161] on img at bounding box center [145, 161] width 16 height 16
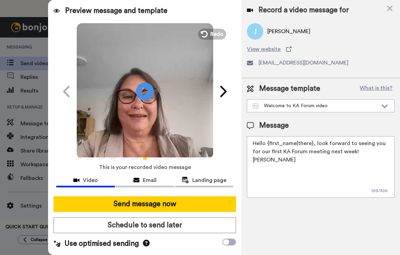
click at [144, 93] on icon "Play/Pause" at bounding box center [145, 91] width 18 height 32
drag, startPoint x: 311, startPoint y: 144, endPoint x: 268, endPoint y: 144, distance: 43.3
click at [268, 144] on textarea "Hello {first_name|there}, look forward to seeing you for our first KA Forum mee…" at bounding box center [321, 166] width 148 height 61
type textarea "Hello [PERSON_NAME], look forward to seeing you for our first KA Forum meeting …"
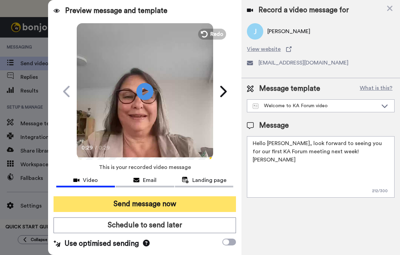
click at [166, 206] on button "Send message now" at bounding box center [145, 204] width 183 height 16
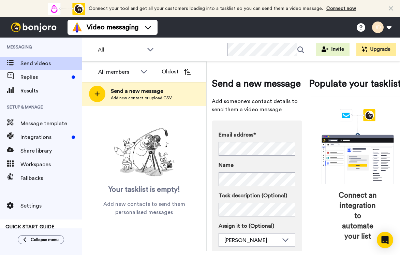
click at [212, 203] on div "Email address* No search result for ‘ [EMAIL_ADDRESS][DOMAIN_NAME] ’ Name Task …" at bounding box center [257, 201] width 90 height 163
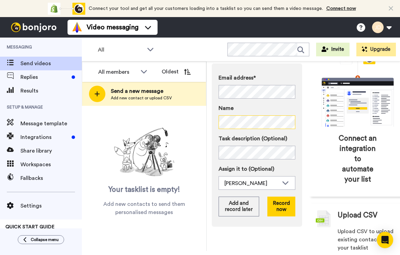
scroll to position [67, 0]
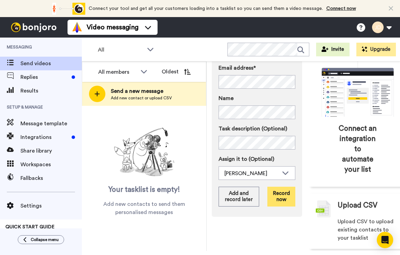
click at [278, 195] on button "Record now" at bounding box center [281, 197] width 28 height 20
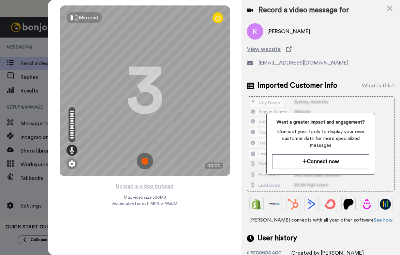
click at [144, 161] on img at bounding box center [145, 161] width 16 height 16
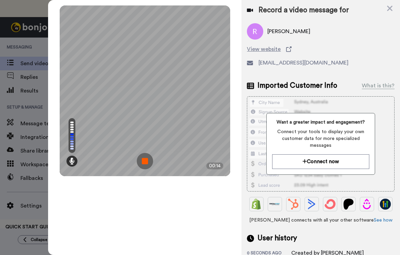
click at [143, 161] on img at bounding box center [145, 161] width 16 height 16
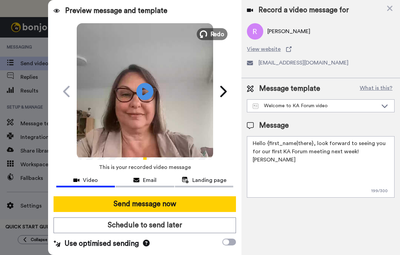
click at [211, 31] on span "Redo" at bounding box center [217, 33] width 14 height 9
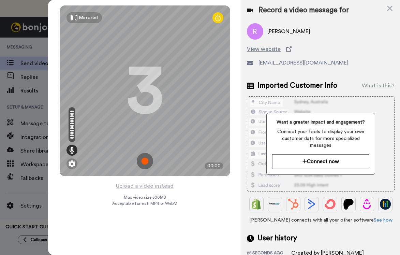
click at [147, 162] on img at bounding box center [145, 161] width 16 height 16
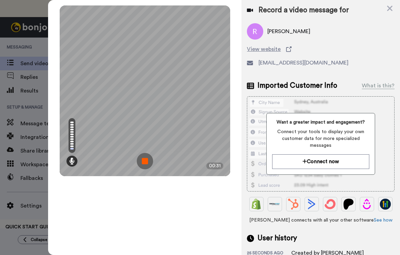
click at [143, 163] on img at bounding box center [145, 161] width 16 height 16
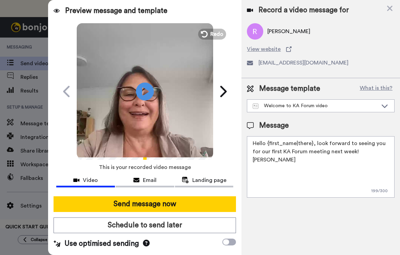
click at [144, 90] on icon "Play/Pause" at bounding box center [145, 91] width 18 height 32
drag, startPoint x: 311, startPoint y: 143, endPoint x: 269, endPoint y: 143, distance: 41.6
click at [269, 143] on textarea "Hello {first_name|there}, look forward to seeing you for our first KA Forum mee…" at bounding box center [321, 166] width 148 height 61
type textarea "Hello Ryan, look forward to seeing you for our first KA Forum meeting next week…"
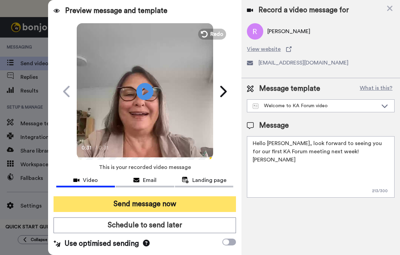
click at [153, 206] on button "Send message now" at bounding box center [145, 204] width 183 height 16
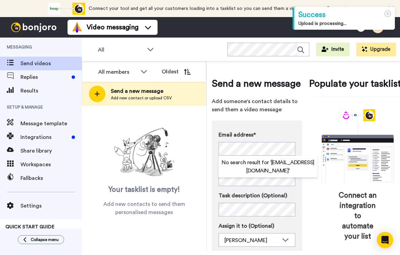
click at [208, 177] on div "Send a new message Add someone's contact details to send them a video message E…" at bounding box center [309, 155] width 205 height 189
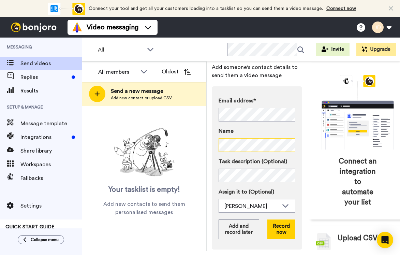
scroll to position [67, 0]
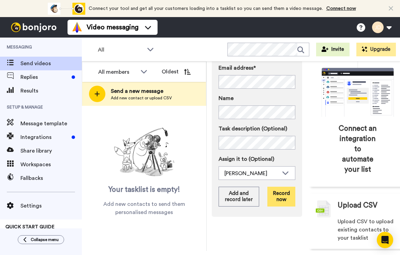
click at [277, 197] on button "Record now" at bounding box center [281, 197] width 28 height 20
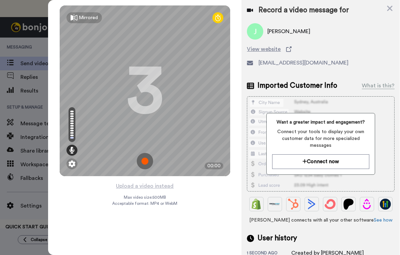
click at [144, 158] on img at bounding box center [145, 161] width 16 height 16
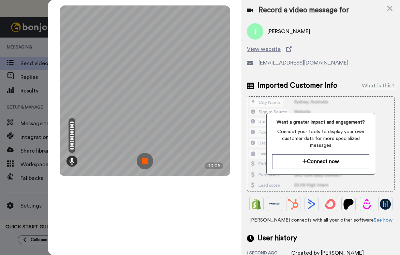
click at [146, 162] on img at bounding box center [145, 161] width 16 height 16
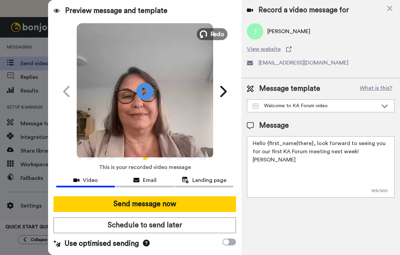
click at [216, 30] on span "Redo" at bounding box center [217, 33] width 14 height 9
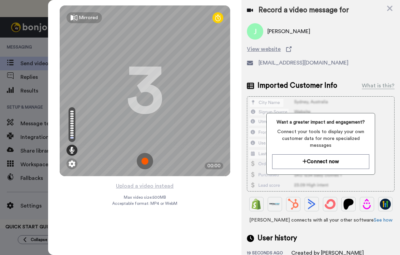
click at [145, 162] on img at bounding box center [145, 161] width 16 height 16
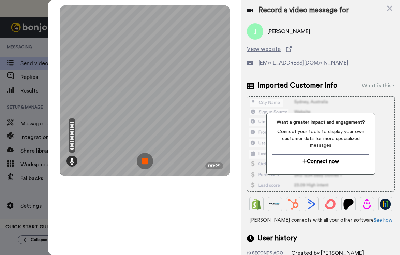
click at [142, 162] on img at bounding box center [145, 161] width 16 height 16
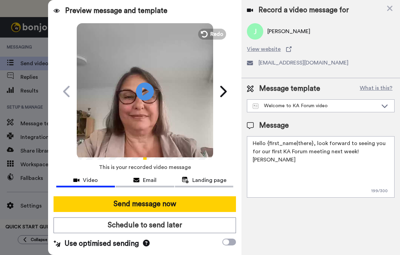
click at [143, 92] on icon "Play/Pause" at bounding box center [145, 91] width 18 height 32
drag, startPoint x: 311, startPoint y: 143, endPoint x: 269, endPoint y: 144, distance: 42.3
click at [268, 144] on textarea "Hello {first_name|there}, look forward to seeing you for our first KA Forum mee…" at bounding box center [321, 166] width 148 height 61
type textarea "Hello [PERSON_NAME], look forward to seeing you for our first KA Forum meeting …"
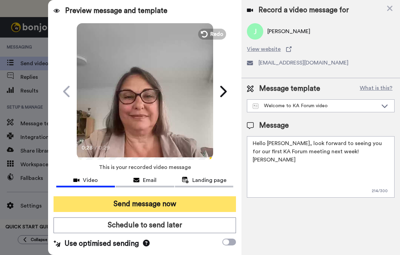
click at [146, 207] on button "Send message now" at bounding box center [145, 204] width 183 height 16
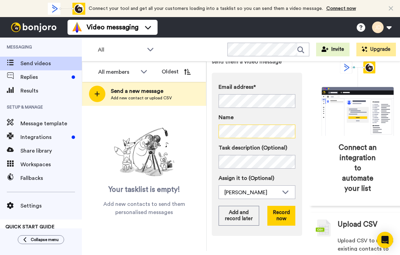
scroll to position [67, 0]
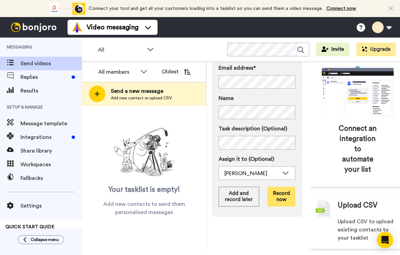
click at [276, 198] on button "Record now" at bounding box center [281, 197] width 28 height 20
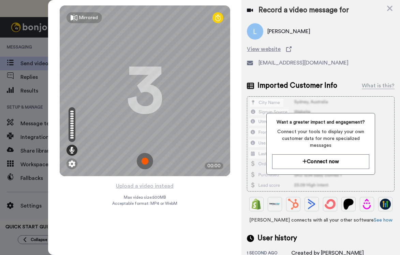
click at [145, 161] on img at bounding box center [145, 161] width 16 height 16
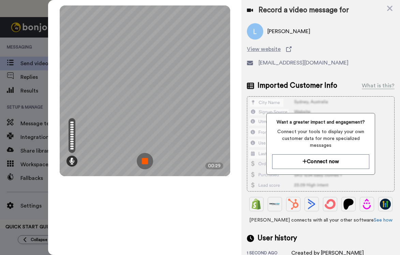
click at [142, 163] on img at bounding box center [145, 161] width 16 height 16
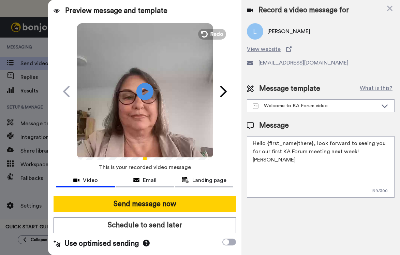
click at [310, 143] on textarea "Hello {first_name|there}, look forward to seeing you for our first KA Forum mee…" at bounding box center [321, 166] width 148 height 61
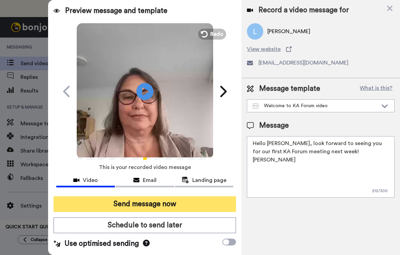
type textarea "Hello Laird, look forward to seeing you for our first KA Forum meeting next wee…"
click at [161, 203] on button "Send message now" at bounding box center [145, 204] width 183 height 16
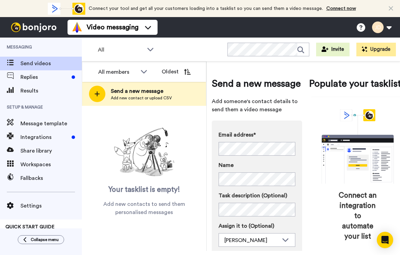
click at [242, 199] on label "Task description (Optional)" at bounding box center [257, 195] width 77 height 8
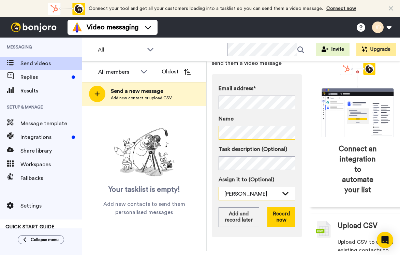
scroll to position [67, 0]
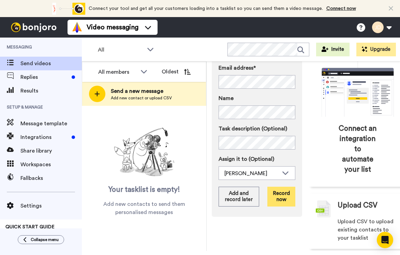
click at [275, 198] on button "Record now" at bounding box center [281, 197] width 28 height 20
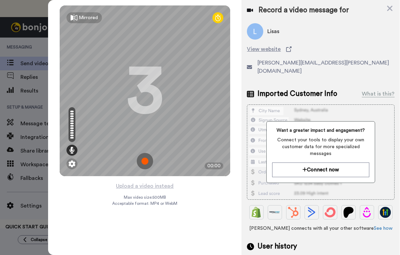
click at [143, 161] on img at bounding box center [145, 161] width 16 height 16
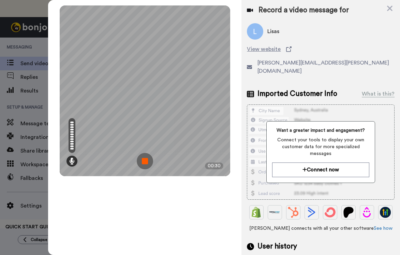
click at [142, 161] on img at bounding box center [145, 161] width 16 height 16
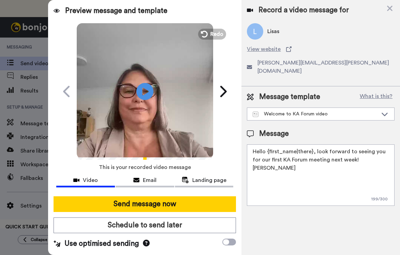
click at [311, 144] on textarea "Hello {first_name|there}, look forward to seeing you for our first KA Forum mee…" at bounding box center [321, 174] width 148 height 61
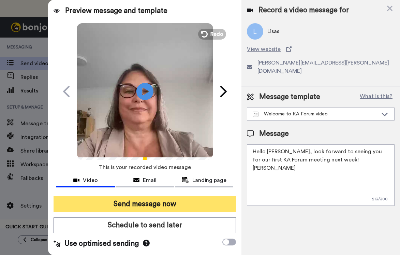
type textarea "Hello Lisa, look forward to seeing you for our first KA Forum meeting next week…"
click at [169, 203] on button "Send message now" at bounding box center [145, 204] width 183 height 16
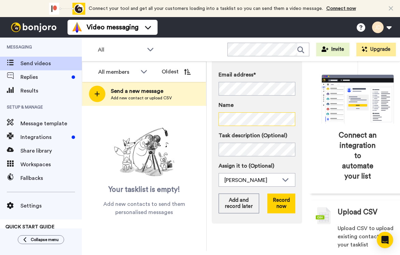
scroll to position [67, 0]
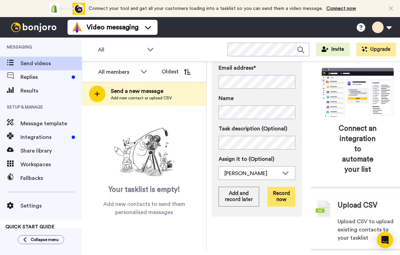
click at [276, 196] on button "Record now" at bounding box center [281, 197] width 28 height 20
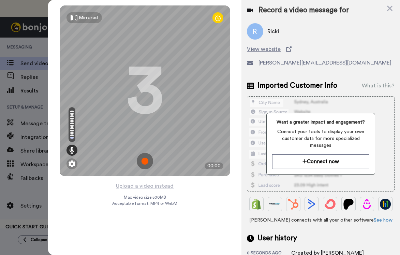
click at [145, 160] on img at bounding box center [145, 161] width 16 height 16
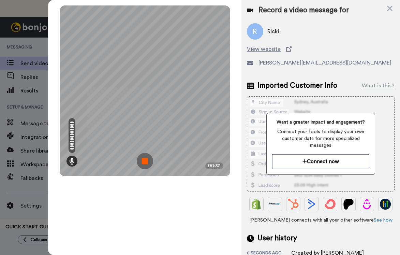
click at [142, 159] on img at bounding box center [145, 161] width 16 height 16
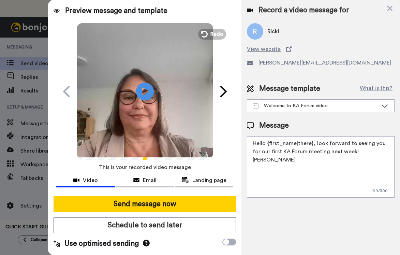
click at [144, 90] on icon "Play/Pause" at bounding box center [145, 91] width 18 height 32
click at [311, 143] on textarea "Hello {first_name|there}, look forward to seeing you for our first KA Forum mee…" at bounding box center [321, 166] width 148 height 61
type textarea "Hello [PERSON_NAME], look forward to seeing you for our first KA Forum meeting …"
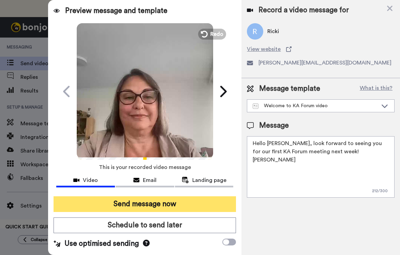
click at [145, 204] on button "Send message now" at bounding box center [145, 204] width 183 height 16
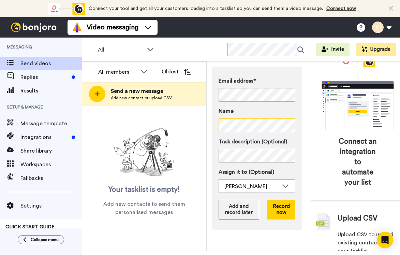
scroll to position [67, 0]
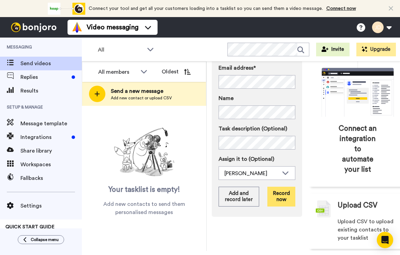
click at [276, 198] on button "Record now" at bounding box center [281, 197] width 28 height 20
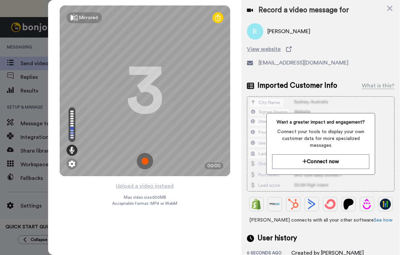
click at [144, 158] on img at bounding box center [145, 161] width 16 height 16
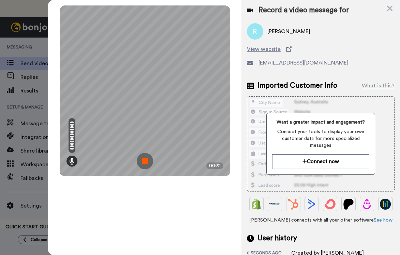
click at [143, 162] on img at bounding box center [145, 161] width 16 height 16
click at [143, 162] on div at bounding box center [145, 90] width 171 height 171
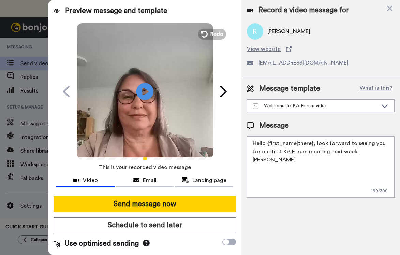
click at [311, 144] on textarea "Hello {first_name|there}, look forward to seeing you for our first KA Forum mee…" at bounding box center [321, 166] width 148 height 61
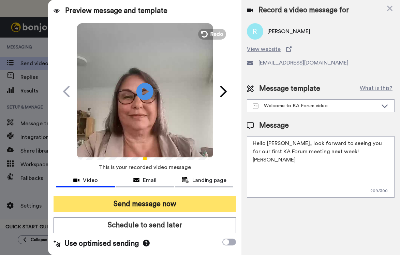
type textarea "Hello Rosaline, look forward to seeing you for our first KA Forum meeting next …"
click at [144, 202] on button "Send message now" at bounding box center [145, 204] width 183 height 16
